Goal: Navigation & Orientation: Find specific page/section

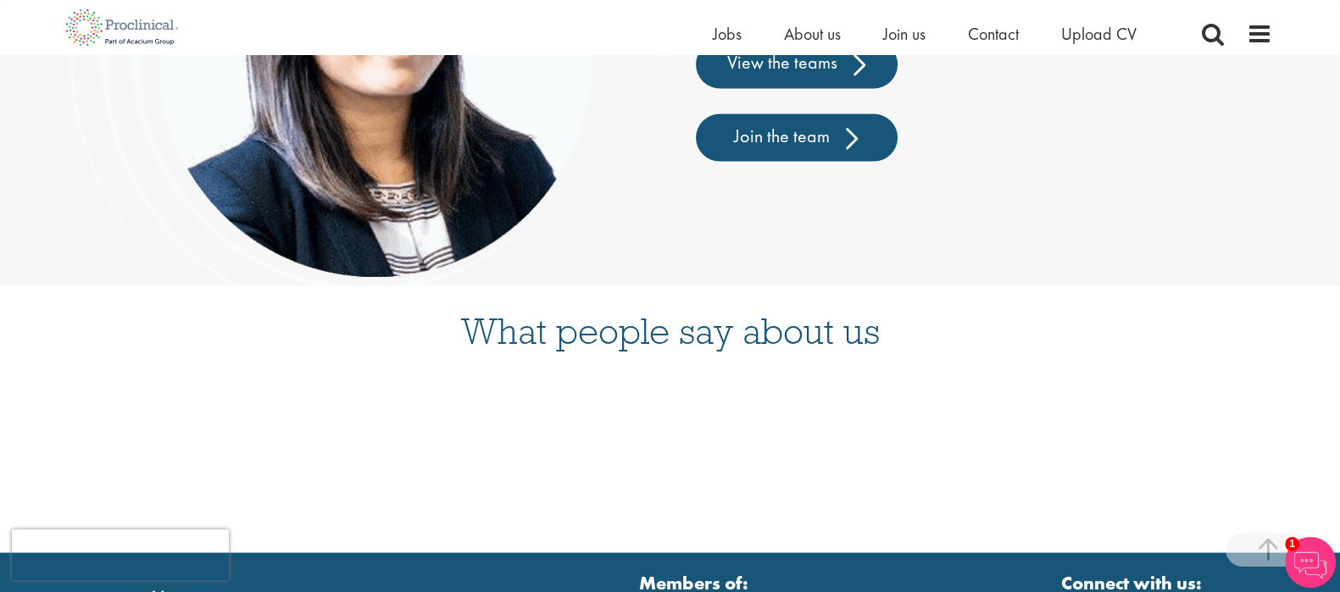
scroll to position [4225, 0]
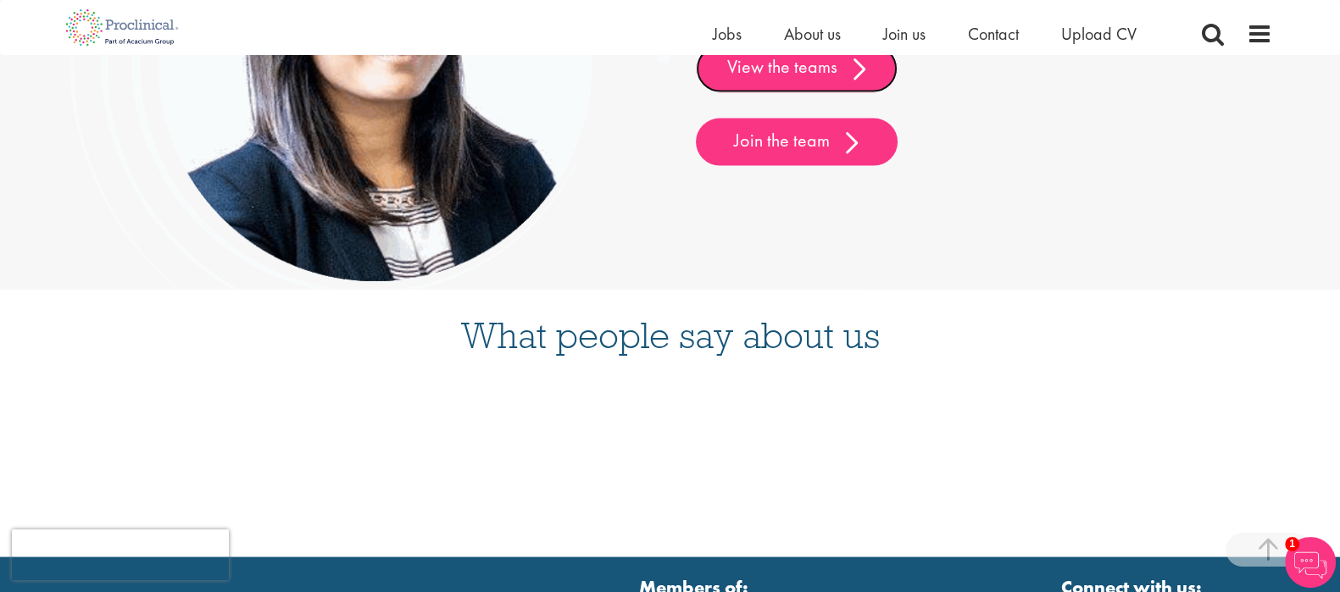
click at [834, 79] on link "View the teams" at bounding box center [797, 68] width 202 height 47
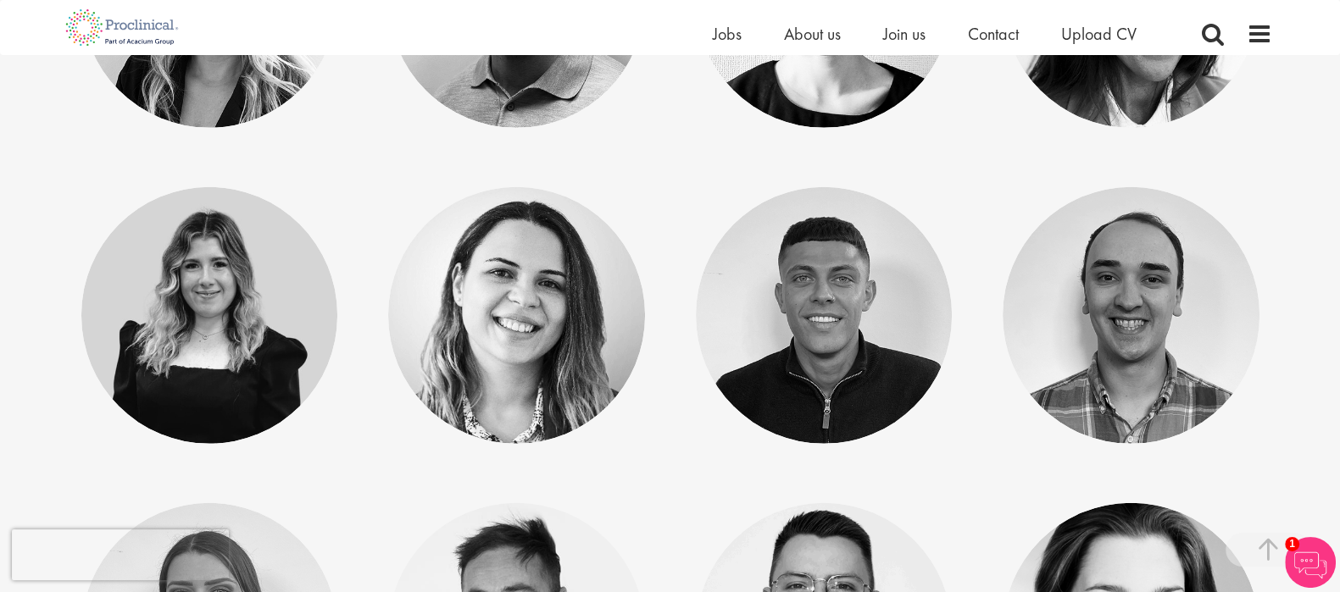
scroll to position [6566, 0]
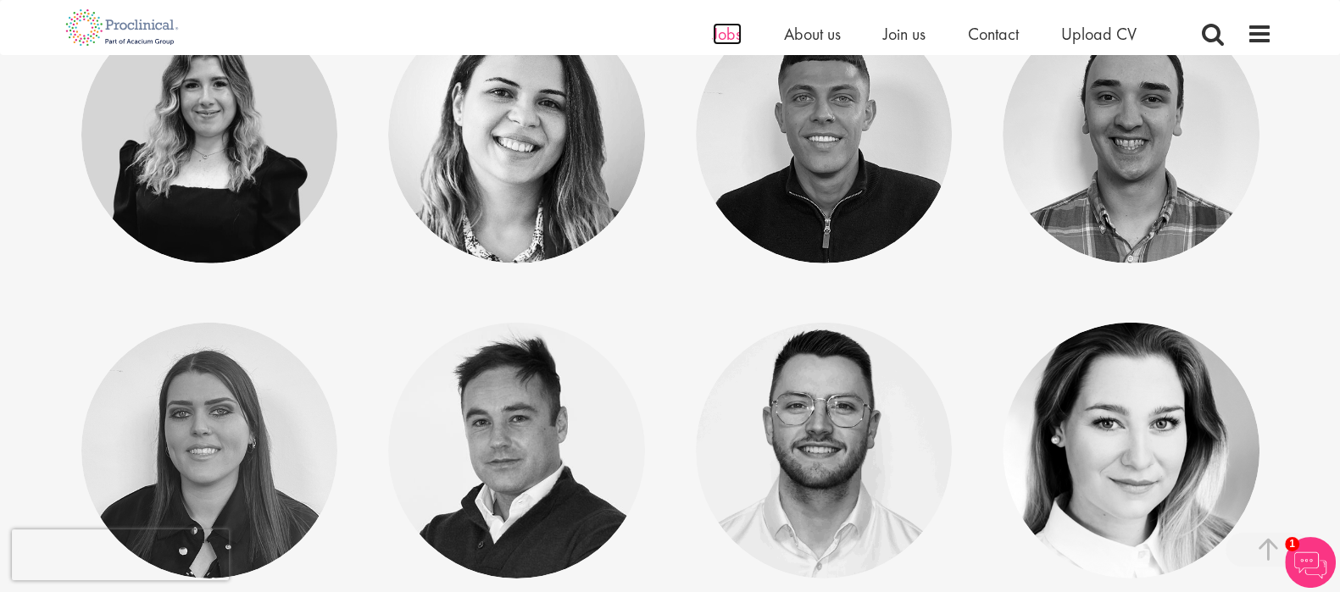
click at [728, 25] on span "Jobs" at bounding box center [727, 34] width 29 height 22
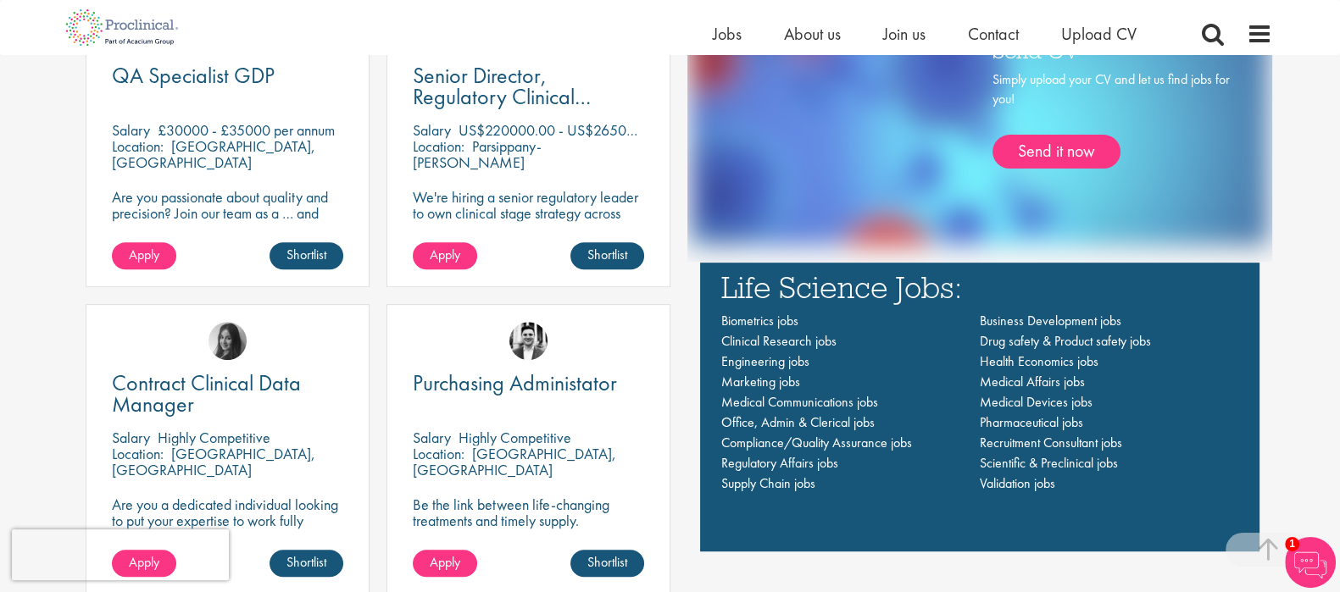
scroll to position [1059, 0]
